Goal: Task Accomplishment & Management: Complete application form

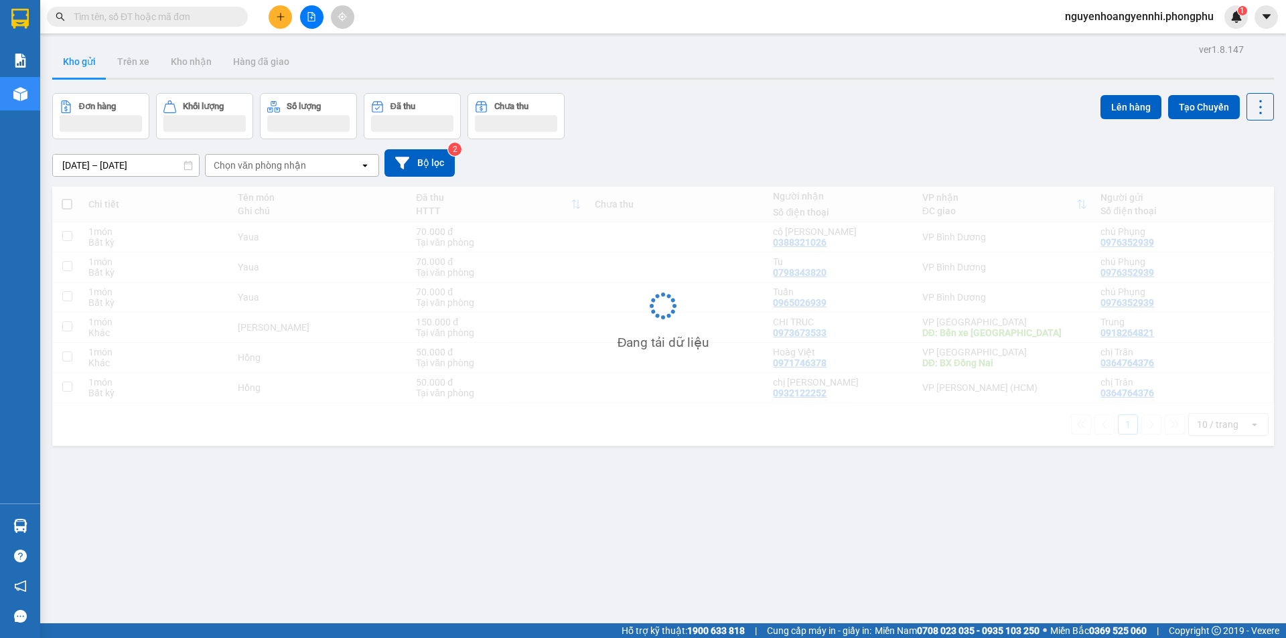
drag, startPoint x: 0, startPoint y: 0, endPoint x: 279, endPoint y: 17, distance: 279.1
click at [279, 17] on icon "plus" at bounding box center [280, 16] width 7 height 1
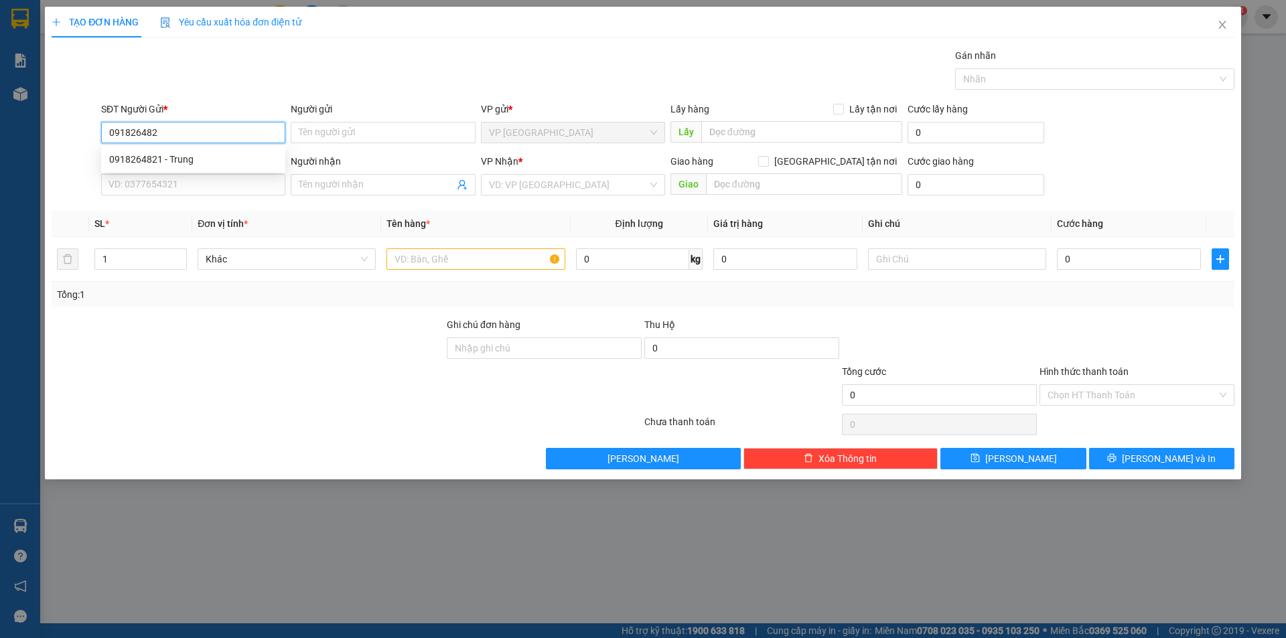
type input "0918264821"
click at [239, 153] on div "0918264821 - Trung" at bounding box center [193, 159] width 168 height 15
type input "Trung"
type input "0973673533"
type input "CHI TRUC"
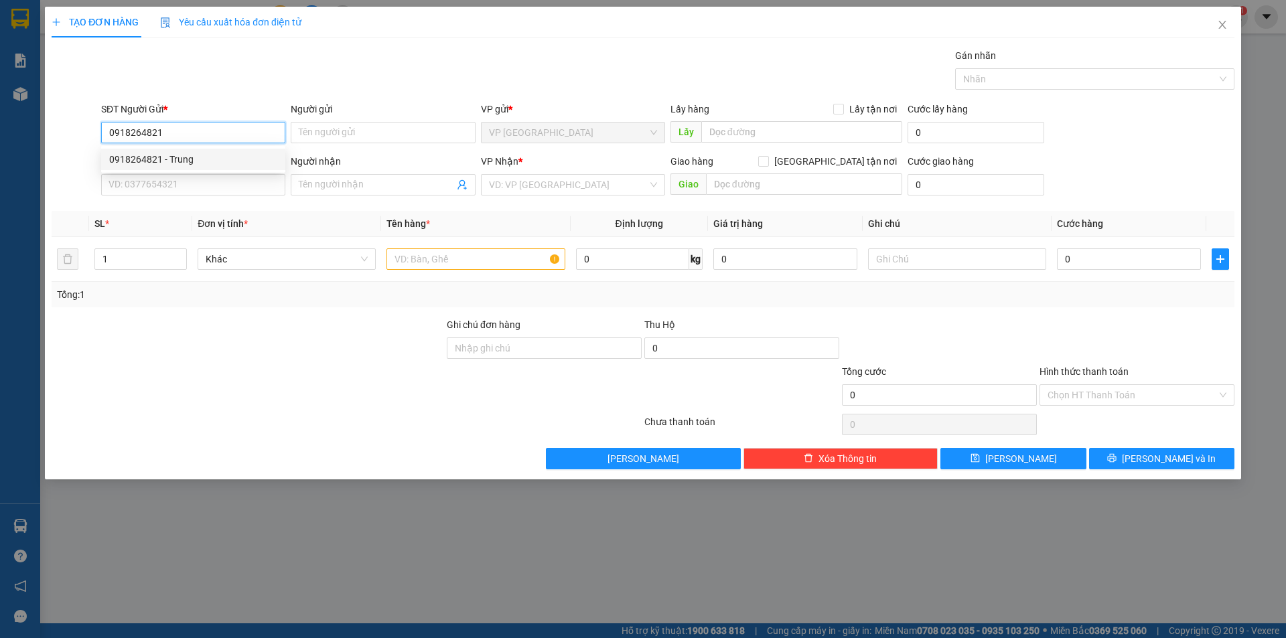
type input "Bến xe Biên Hoà"
type input "150.000"
type input "0918264821"
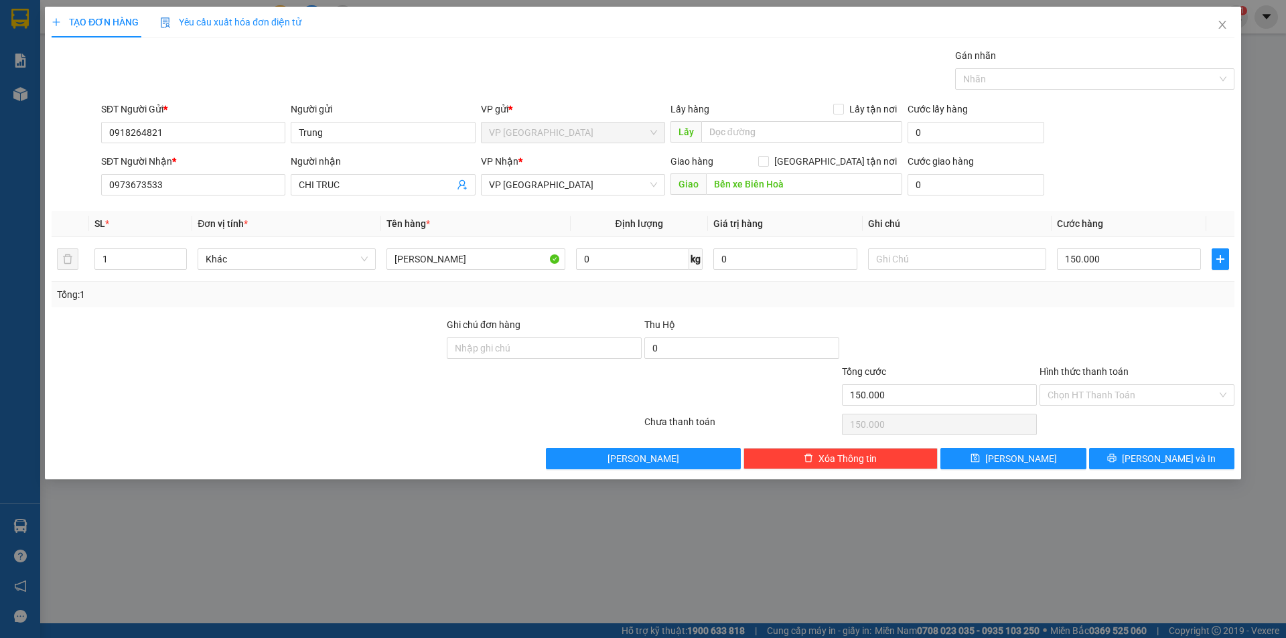
click at [950, 311] on div "Transit Pickup Surcharge Ids Transit Deliver Surcharge Ids Transit Deliver Surc…" at bounding box center [643, 258] width 1183 height 421
click at [1114, 265] on input "150.000" at bounding box center [1129, 258] width 144 height 21
type input "0"
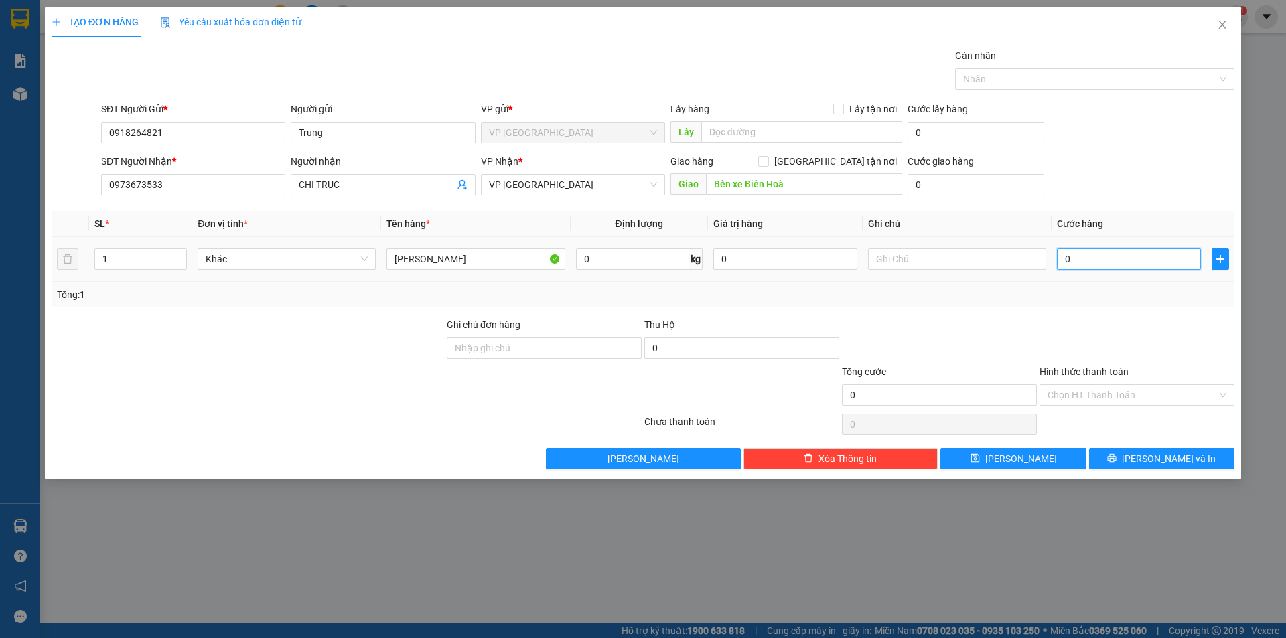
click at [1066, 261] on input "0" at bounding box center [1129, 258] width 144 height 21
type input "10"
type input "150"
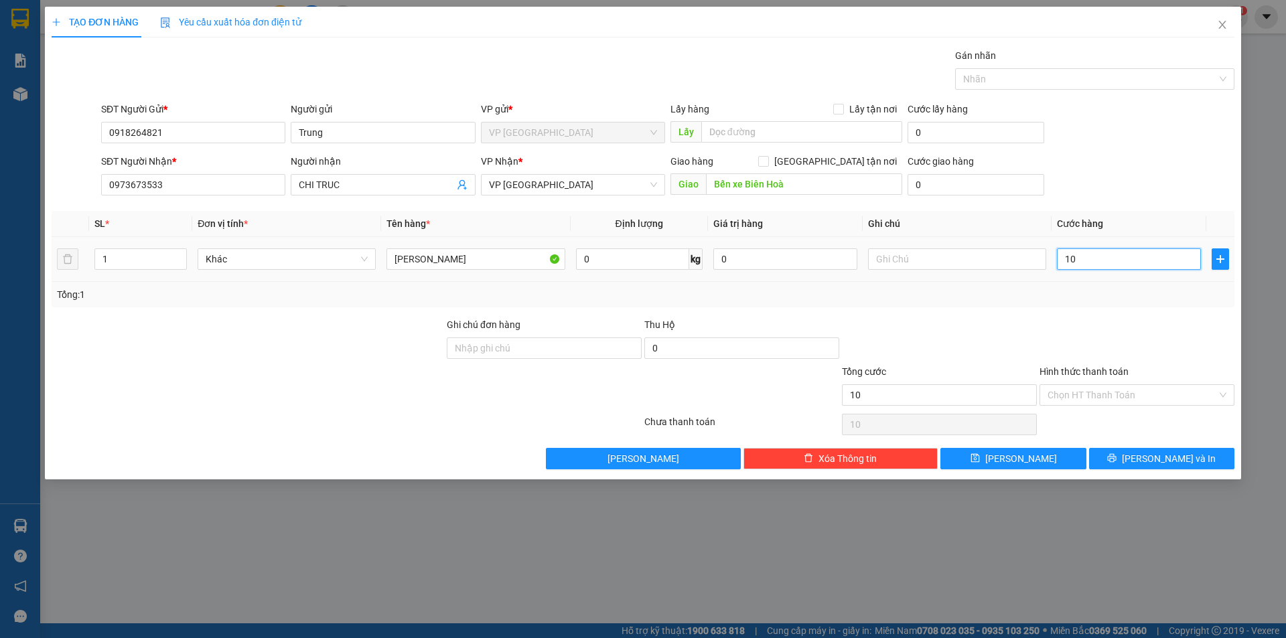
type input "150"
type input "150.000"
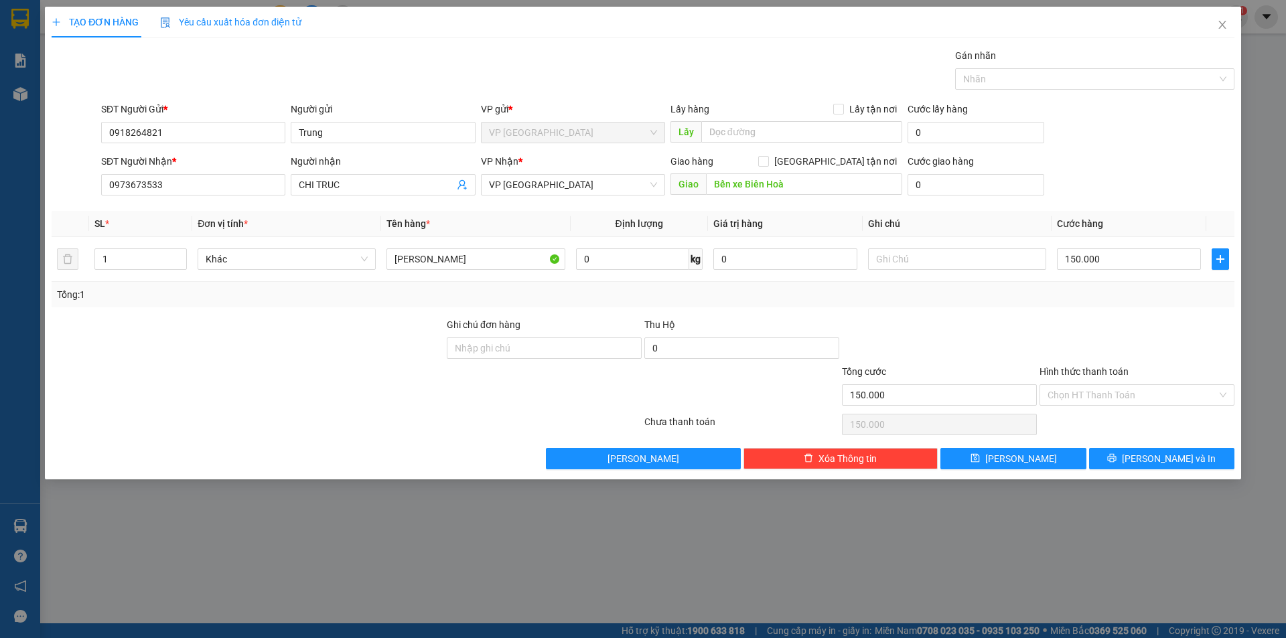
click at [1013, 311] on div "Transit Pickup Surcharge Ids Transit Deliver Surcharge Ids Transit Deliver Surc…" at bounding box center [643, 258] width 1183 height 421
click at [1083, 396] on input "Hình thức thanh toán" at bounding box center [1131, 395] width 169 height 20
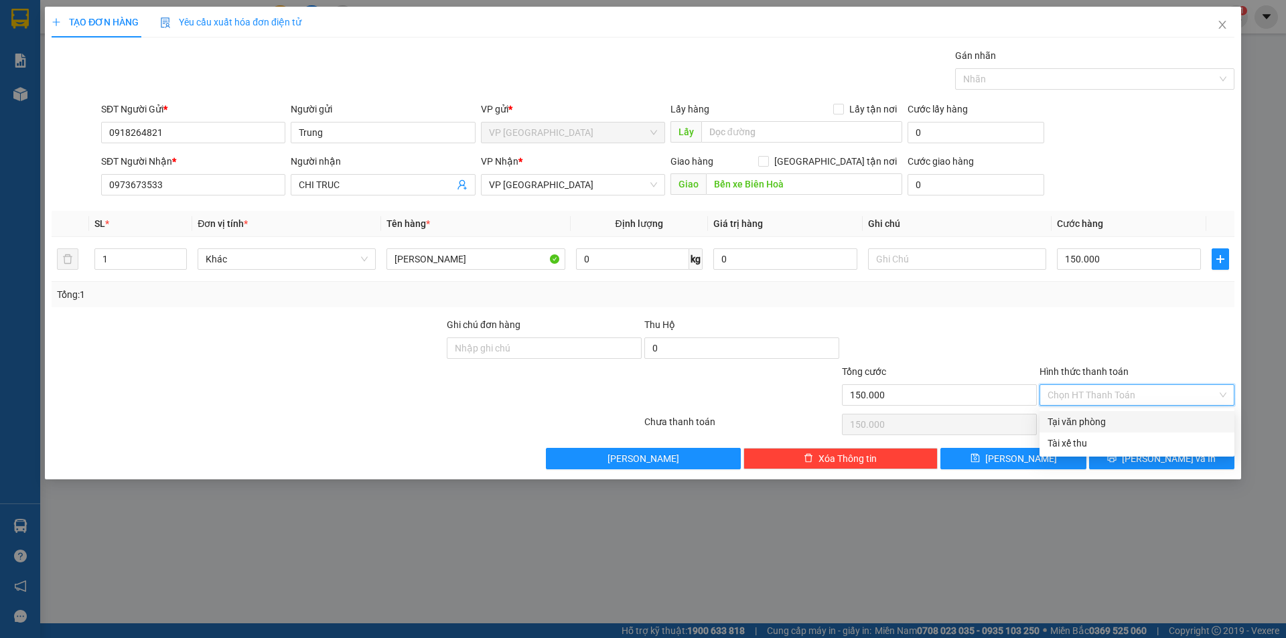
click at [1088, 428] on div "Tại văn phòng" at bounding box center [1136, 422] width 179 height 15
type input "0"
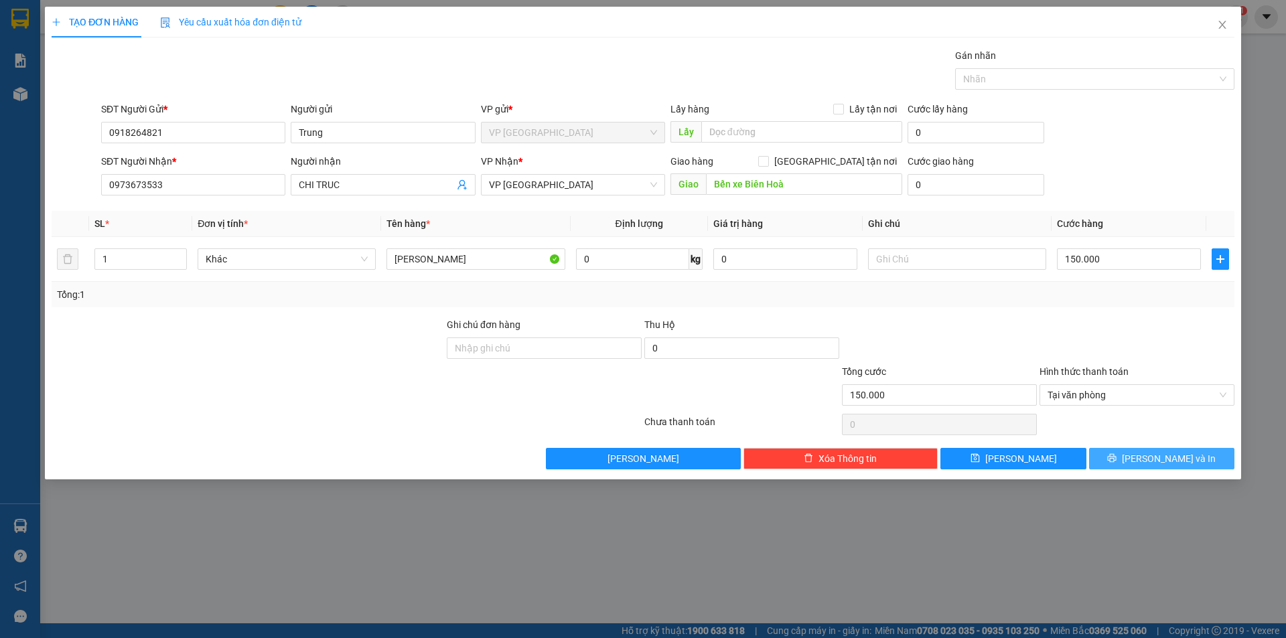
click at [1185, 465] on span "[PERSON_NAME] và In" at bounding box center [1169, 458] width 94 height 15
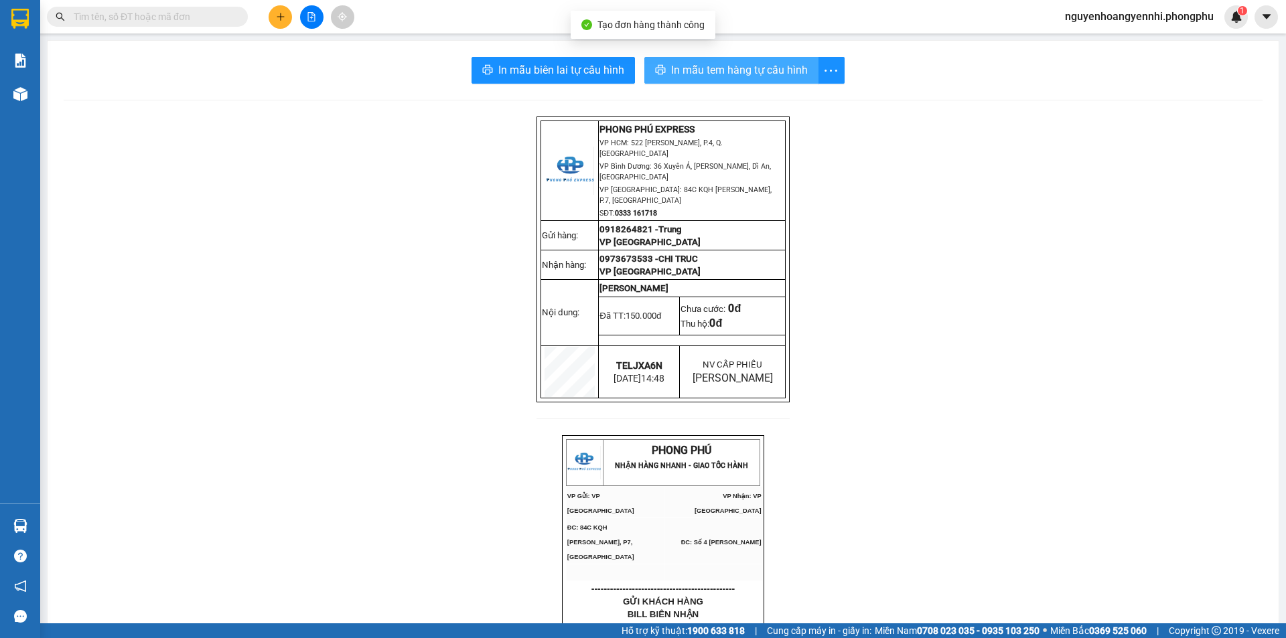
click at [731, 70] on span "In mẫu tem hàng tự cấu hình" at bounding box center [739, 70] width 137 height 17
click at [662, 63] on button "In mẫu tem hàng tự cấu hình" at bounding box center [731, 70] width 174 height 27
